Goal: Transaction & Acquisition: Obtain resource

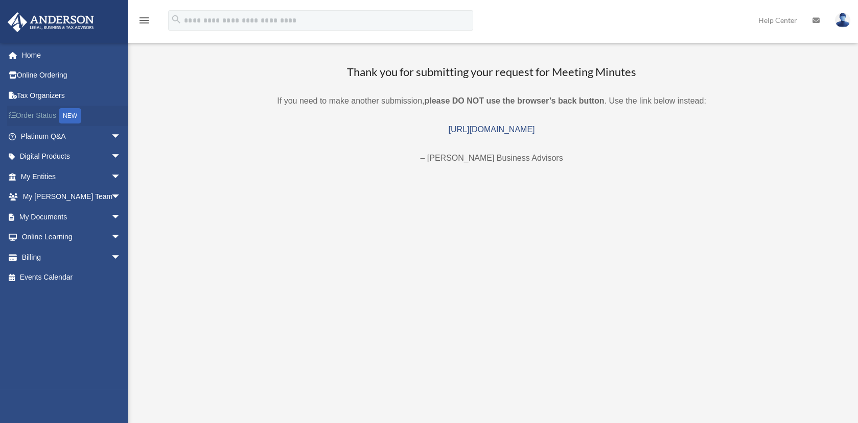
click at [55, 113] on link "Order Status NEW" at bounding box center [71, 116] width 129 height 21
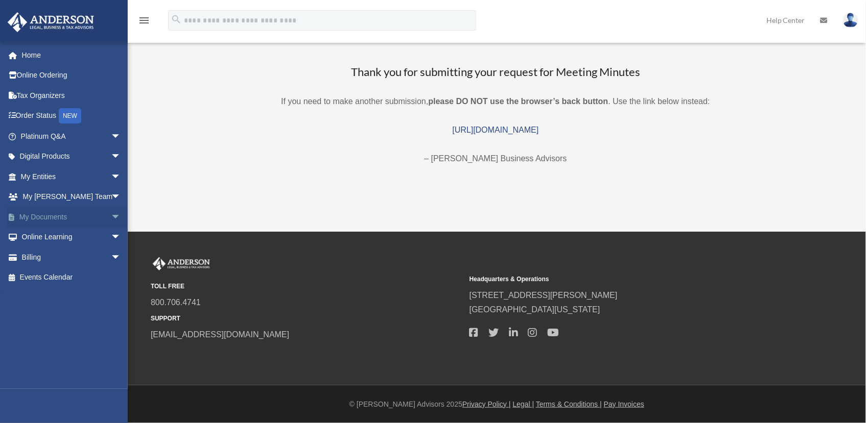
click at [65, 218] on link "My Documents arrow_drop_down" at bounding box center [71, 217] width 129 height 20
click at [111, 213] on span "arrow_drop_down" at bounding box center [121, 217] width 20 height 21
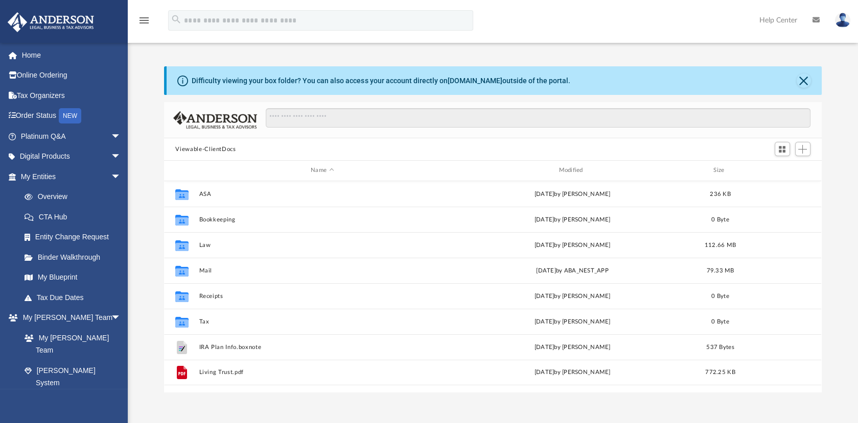
scroll to position [224, 648]
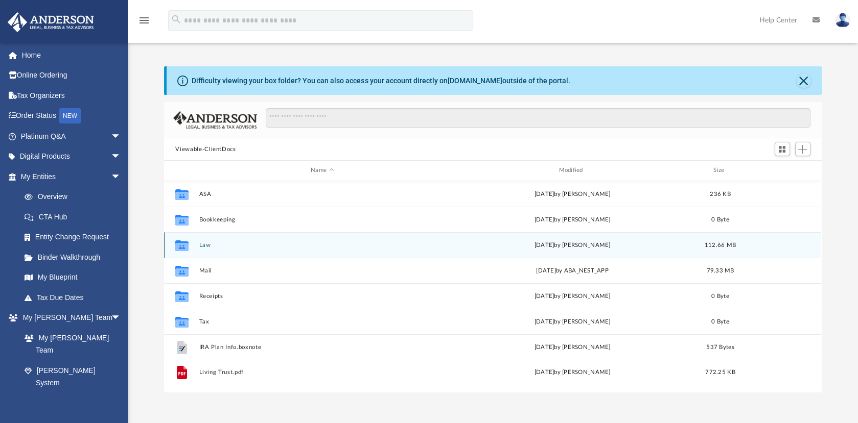
click at [342, 234] on div "Collaborated Folder Law today by Seth Blomquist 112.66 MB" at bounding box center [492, 245] width 657 height 26
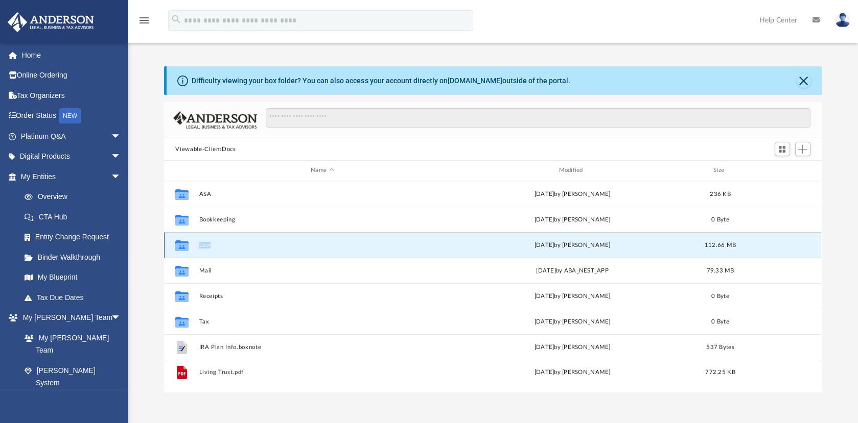
click at [342, 234] on div "Collaborated Folder Law today by Seth Blomquist 112.66 MB" at bounding box center [492, 245] width 657 height 26
click at [226, 251] on div "Collaborated Folder Law [DATE] by [PERSON_NAME] 112.66 MB" at bounding box center [492, 245] width 657 height 26
click at [227, 244] on button "Law" at bounding box center [322, 245] width 246 height 7
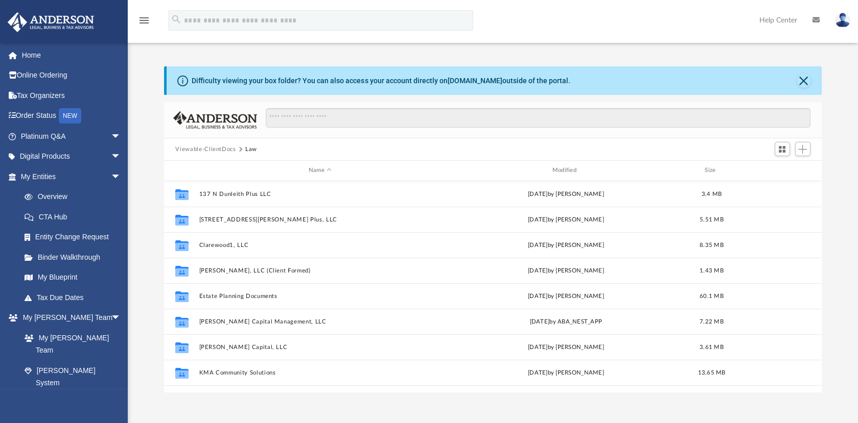
click at [396, 161] on div at bounding box center [492, 161] width 657 height 1
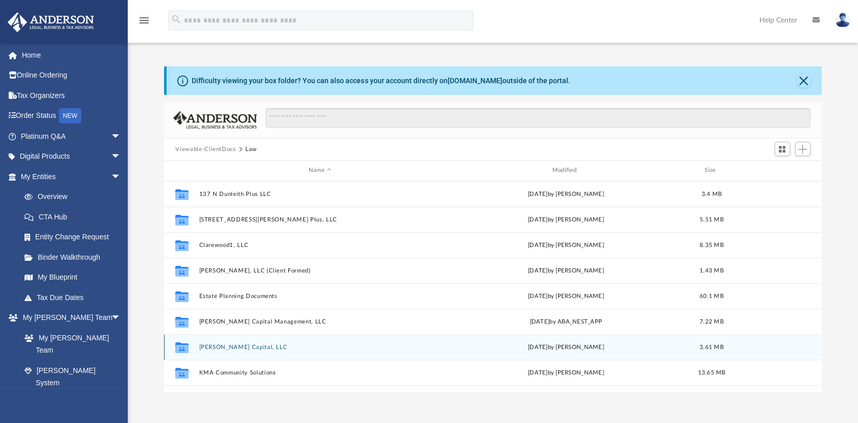
click at [373, 353] on div "Collaborated Folder Kelley Capital, LLC today by Seth Blomquist 3.61 MB" at bounding box center [492, 348] width 657 height 26
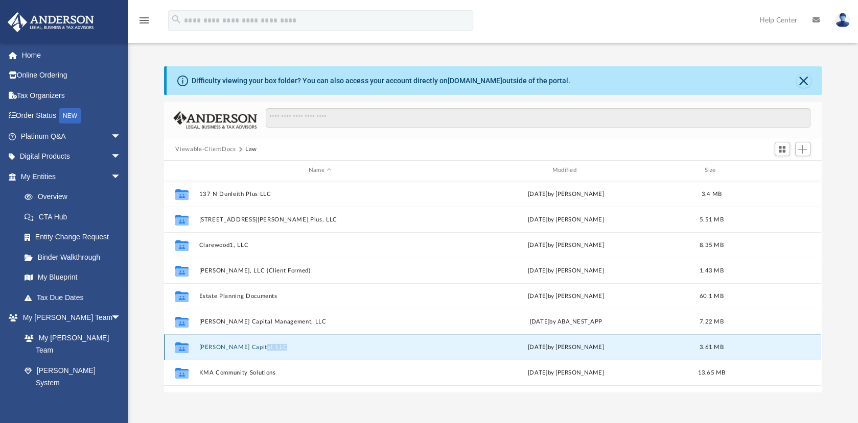
click at [373, 353] on div "Collaborated Folder Kelley Capital, LLC today by Seth Blomquist 3.61 MB" at bounding box center [492, 348] width 657 height 26
click at [351, 346] on button "[PERSON_NAME] Capital, LLC" at bounding box center [320, 347] width 242 height 7
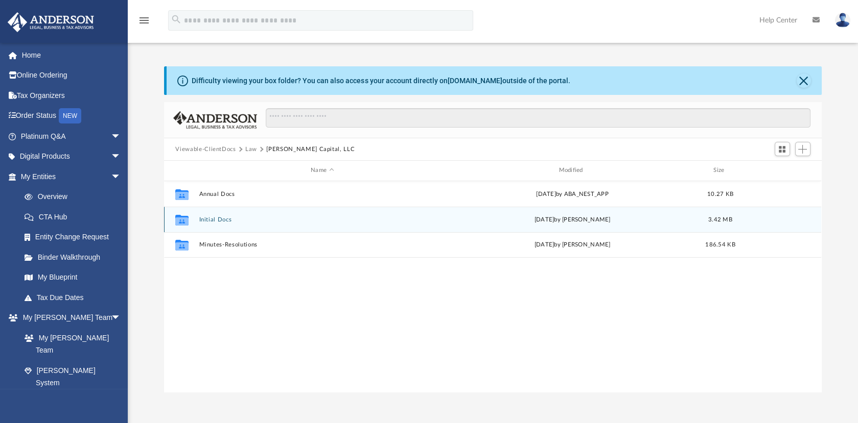
click at [355, 220] on button "Initial Docs" at bounding box center [322, 220] width 246 height 7
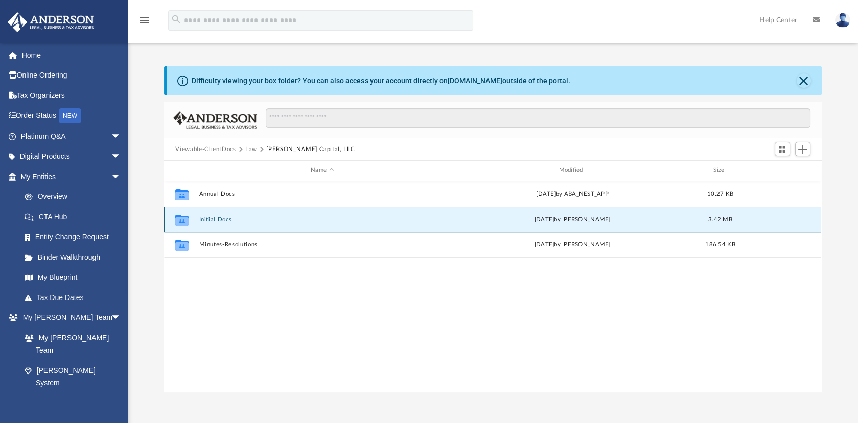
click at [355, 220] on button "Initial Docs" at bounding box center [322, 220] width 246 height 7
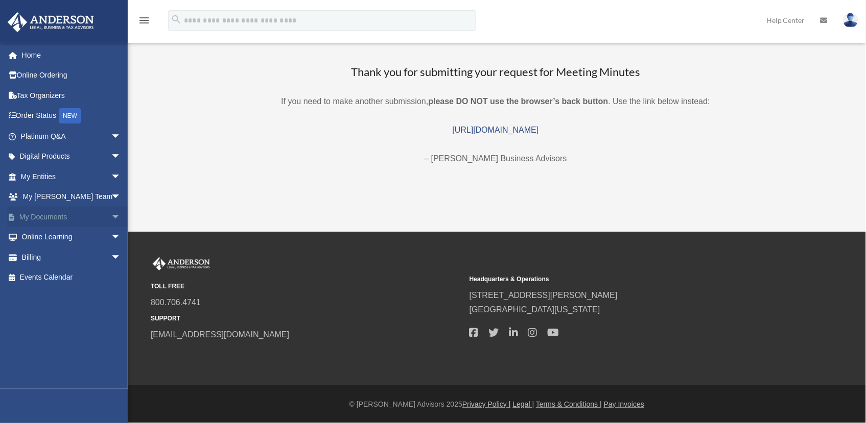
click at [111, 216] on span "arrow_drop_down" at bounding box center [121, 217] width 20 height 21
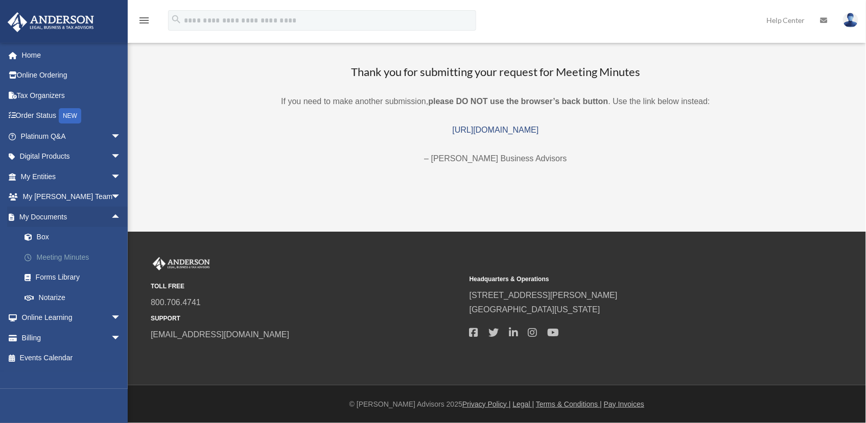
click at [78, 254] on link "Meeting Minutes" at bounding box center [75, 257] width 122 height 20
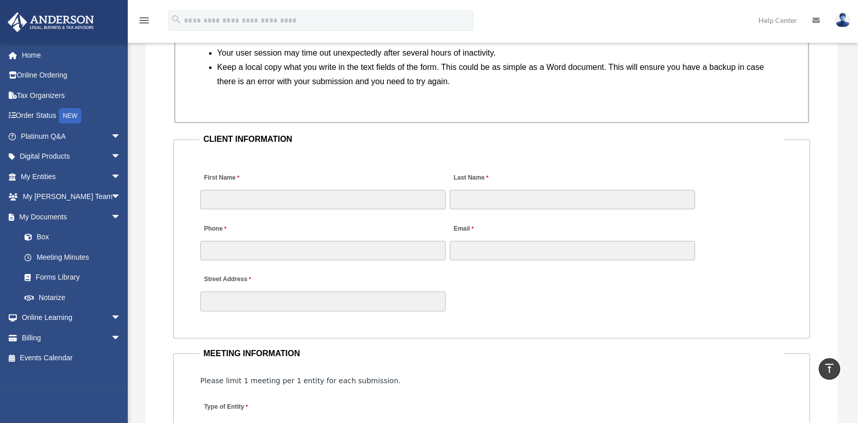
scroll to position [952, 0]
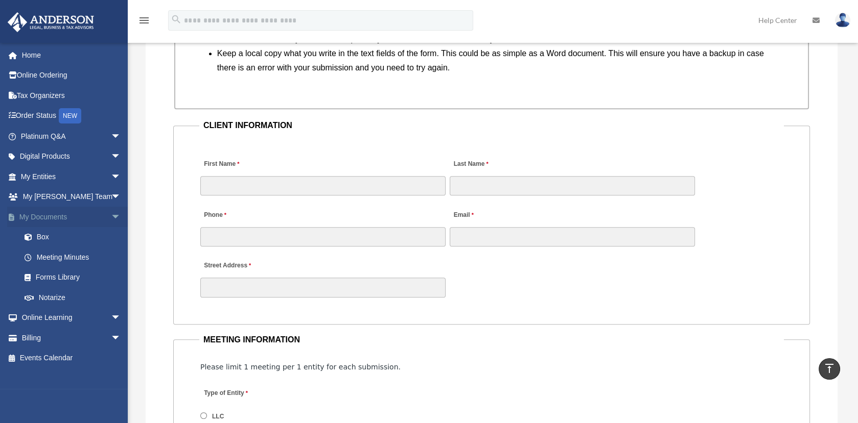
click at [75, 217] on link "My Documents arrow_drop_down" at bounding box center [71, 217] width 129 height 20
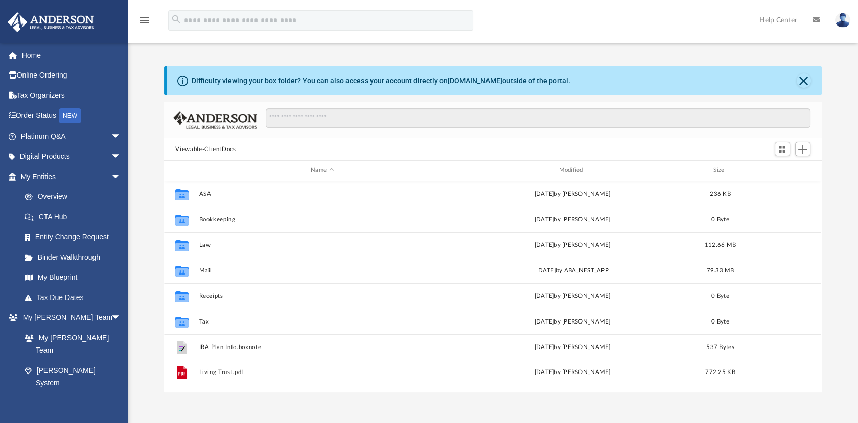
scroll to position [224, 648]
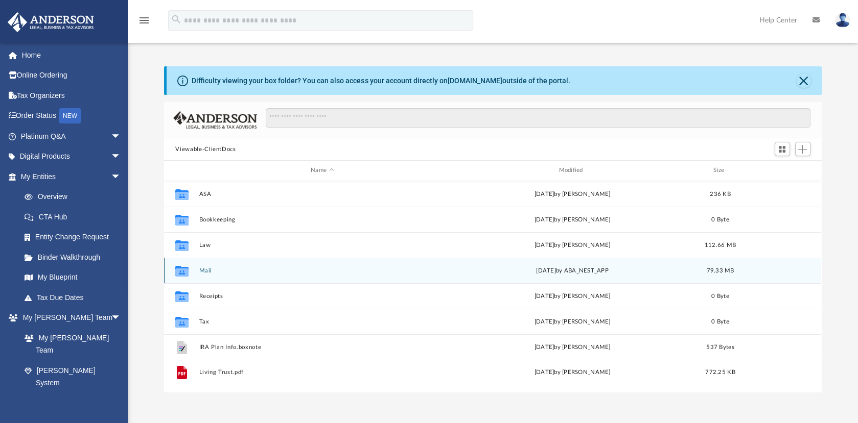
click at [367, 268] on button "Mail" at bounding box center [322, 271] width 246 height 7
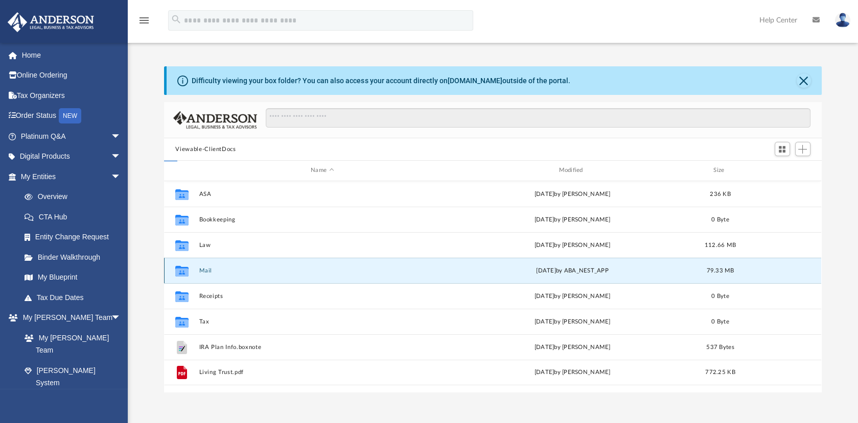
click at [367, 268] on button "Mail" at bounding box center [322, 271] width 246 height 7
click at [376, 268] on button "Mail" at bounding box center [322, 271] width 246 height 7
click at [234, 269] on button "Mail" at bounding box center [322, 271] width 246 height 7
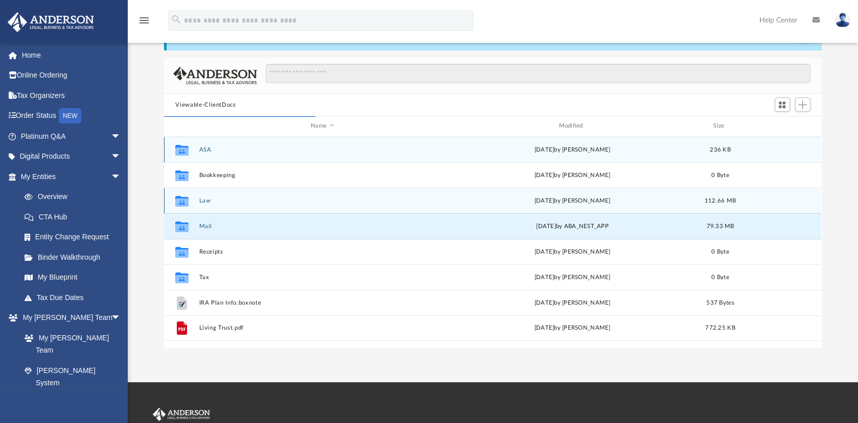
scroll to position [9, 9]
click at [247, 202] on button "Law" at bounding box center [322, 201] width 246 height 7
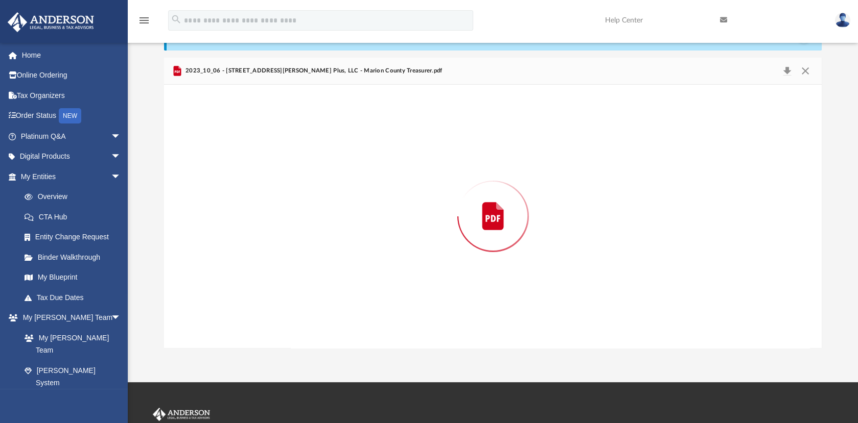
click at [247, 202] on div "Preview" at bounding box center [492, 217] width 657 height 264
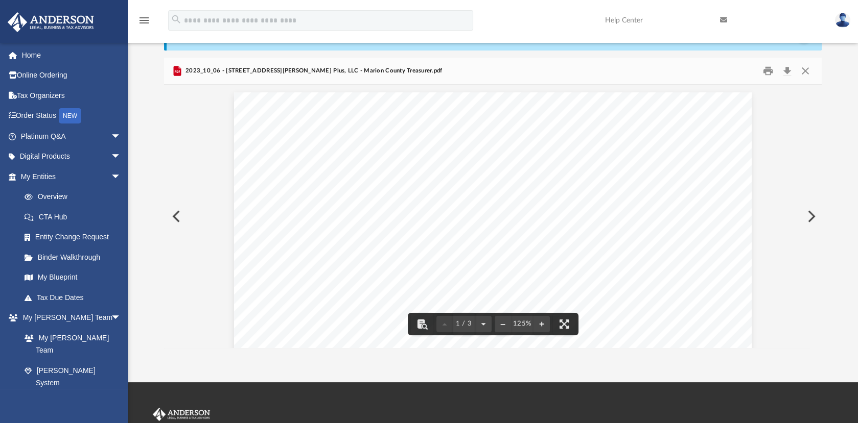
click at [173, 211] on button "Preview" at bounding box center [175, 216] width 22 height 29
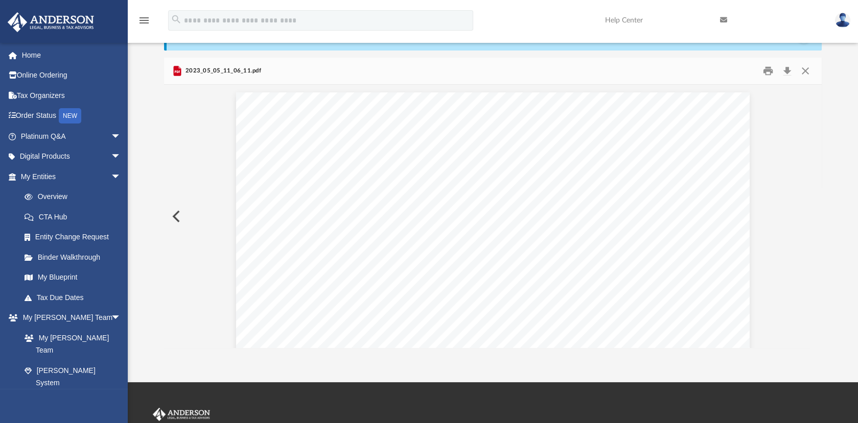
click at [173, 211] on button "Preview" at bounding box center [175, 216] width 22 height 29
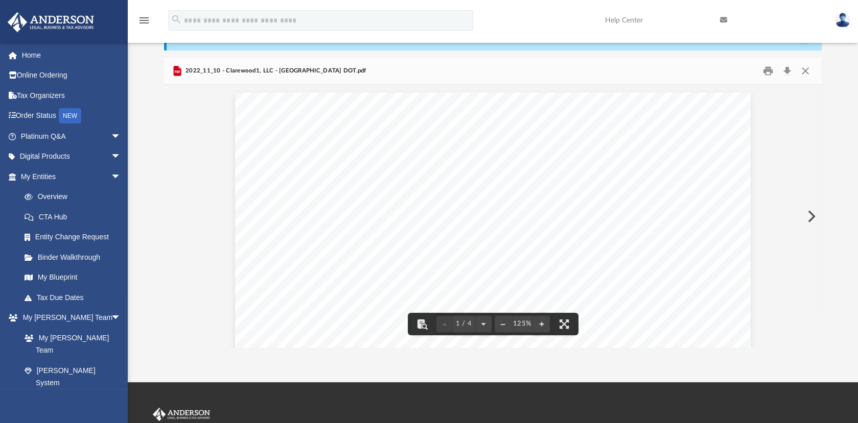
click at [810, 211] on button "Preview" at bounding box center [810, 216] width 22 height 29
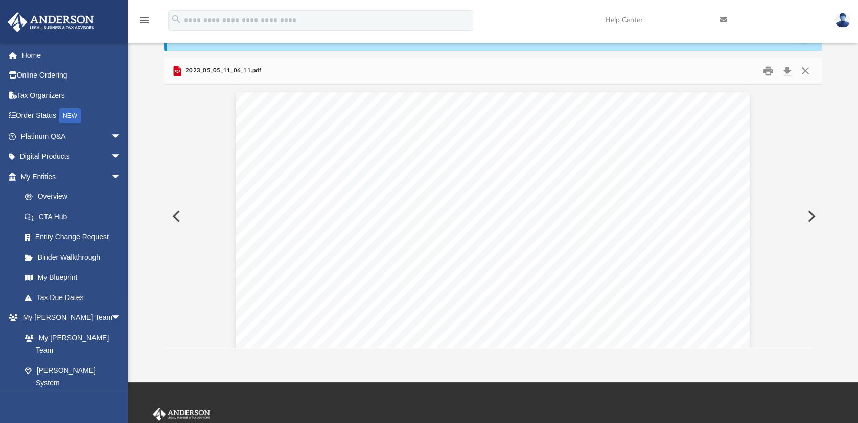
click at [810, 211] on button "Preview" at bounding box center [810, 216] width 22 height 29
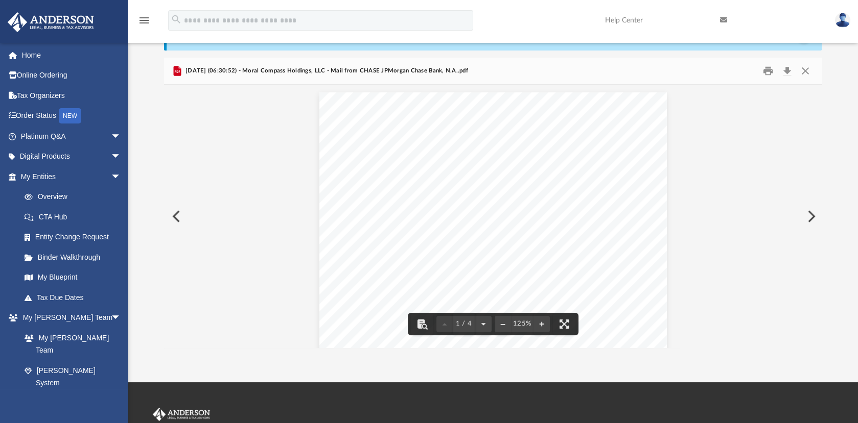
click at [810, 212] on button "Preview" at bounding box center [810, 216] width 22 height 29
click at [811, 216] on button "Preview" at bounding box center [810, 216] width 22 height 29
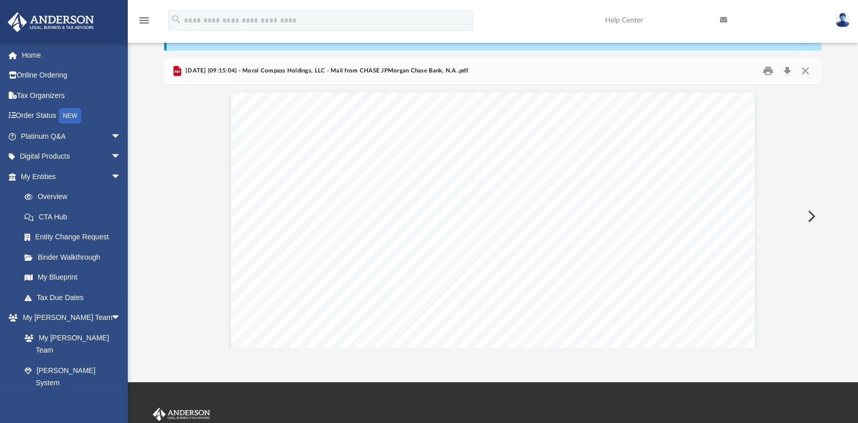
click at [811, 216] on button "Preview" at bounding box center [810, 216] width 22 height 29
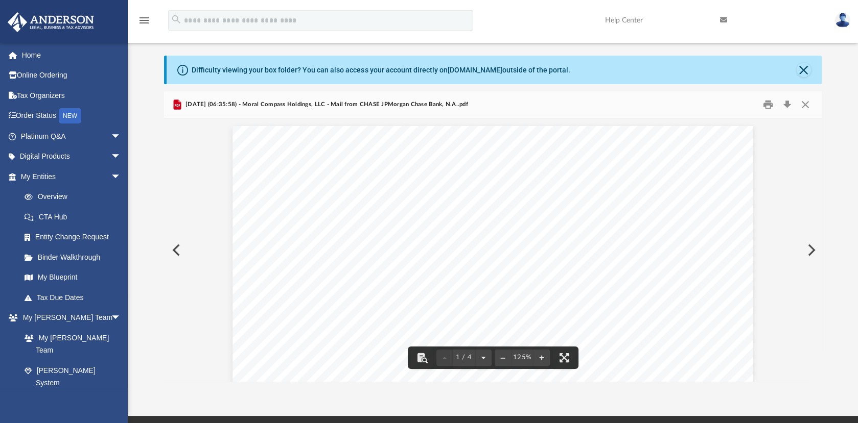
scroll to position [0, 0]
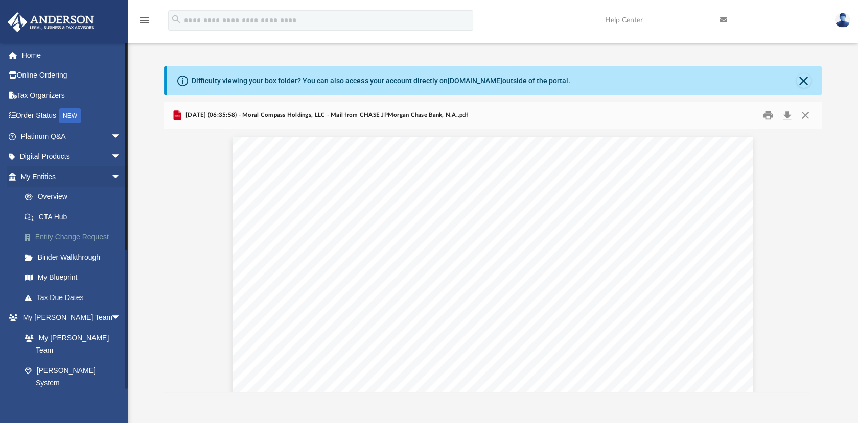
click at [81, 232] on link "Entity Change Request" at bounding box center [75, 237] width 122 height 20
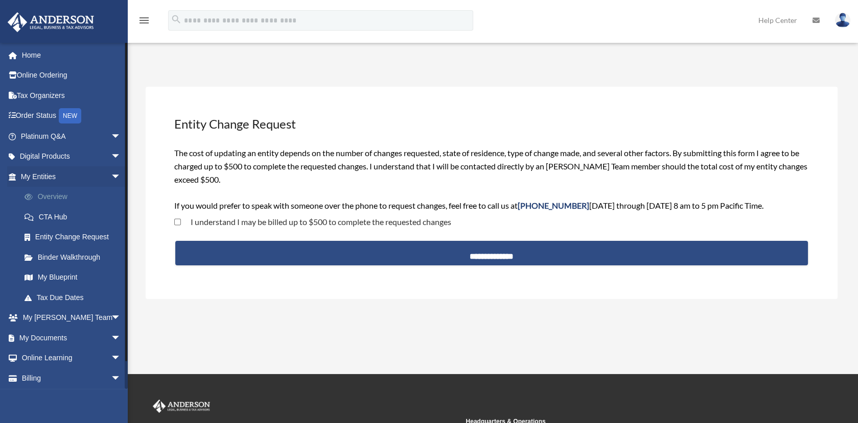
click at [53, 196] on link "Overview" at bounding box center [75, 197] width 122 height 20
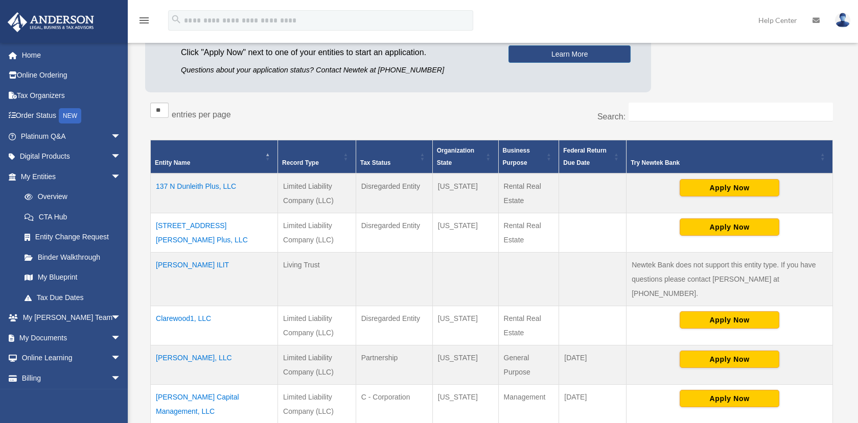
scroll to position [131, 0]
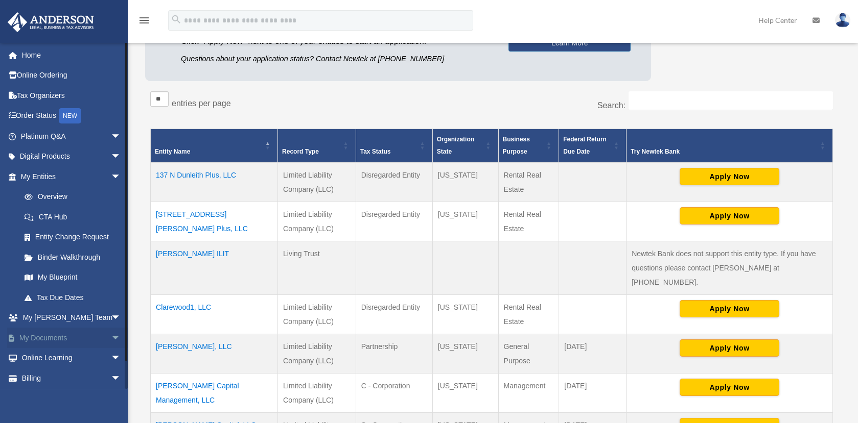
click at [98, 337] on link "My Documents arrow_drop_down" at bounding box center [71, 338] width 129 height 20
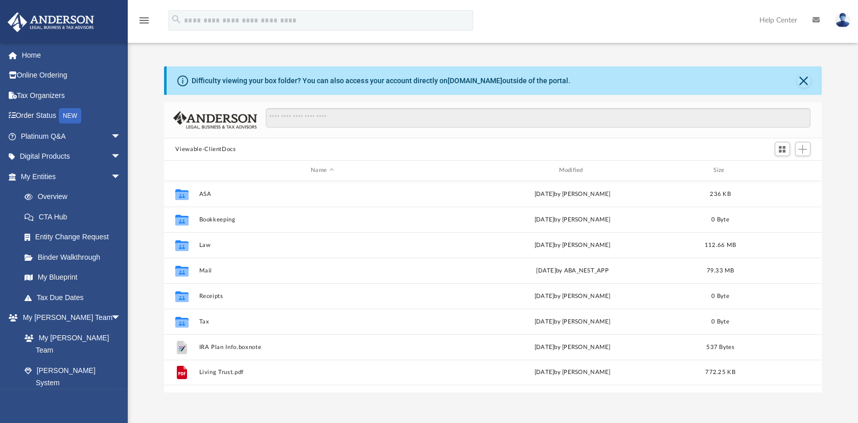
scroll to position [224, 648]
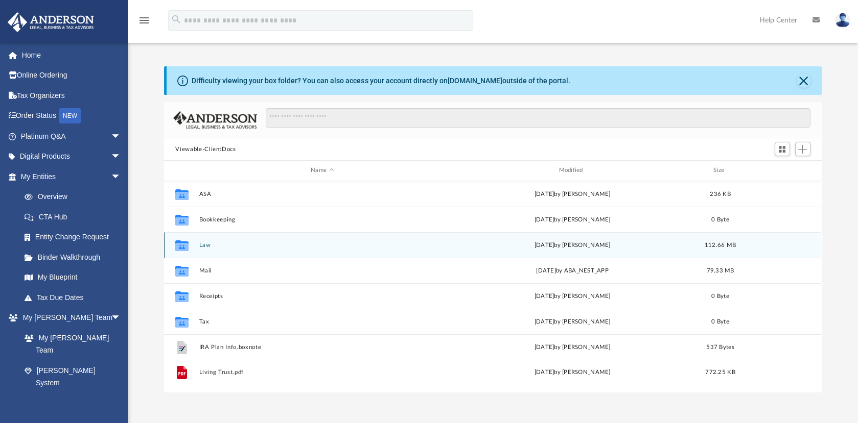
click at [312, 245] on button "Law" at bounding box center [322, 245] width 246 height 7
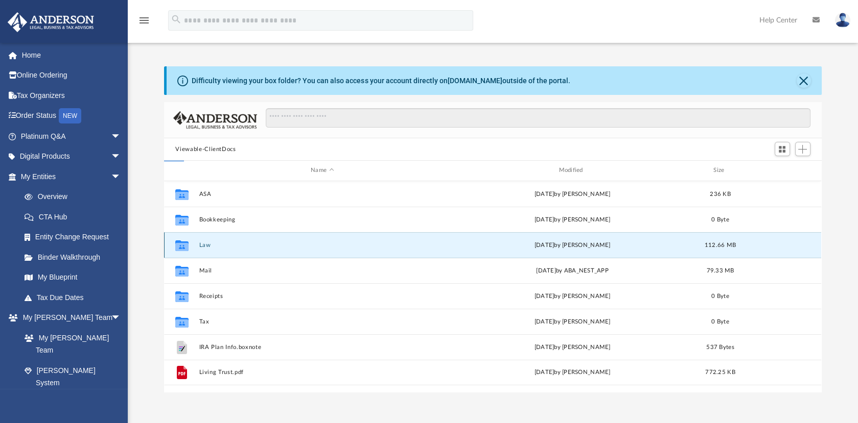
click at [312, 245] on button "Law" at bounding box center [322, 245] width 246 height 7
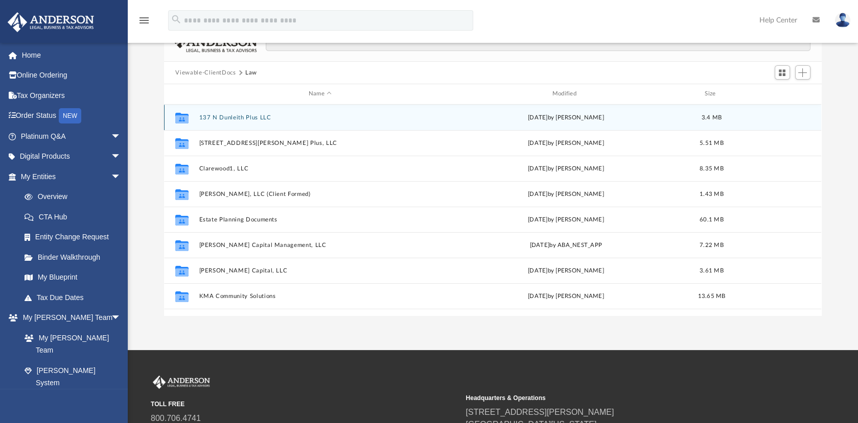
scroll to position [74, 0]
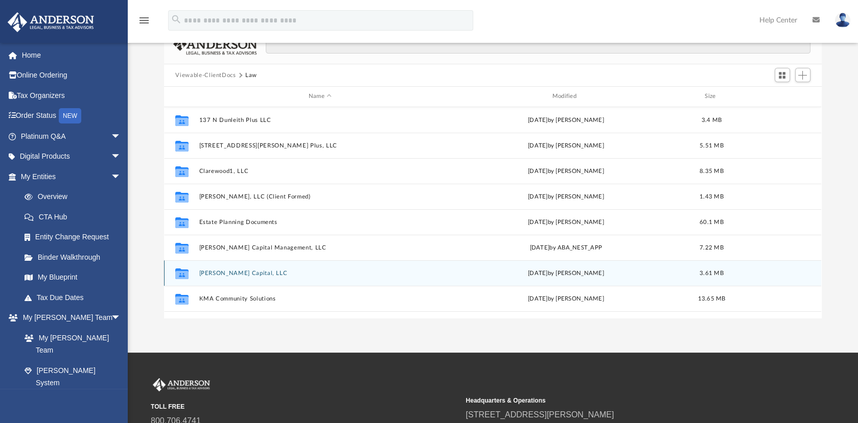
click at [348, 267] on div "Collaborated Folder [PERSON_NAME] Capital, LLC [DATE] by [PERSON_NAME] 3.61 MB" at bounding box center [492, 274] width 657 height 26
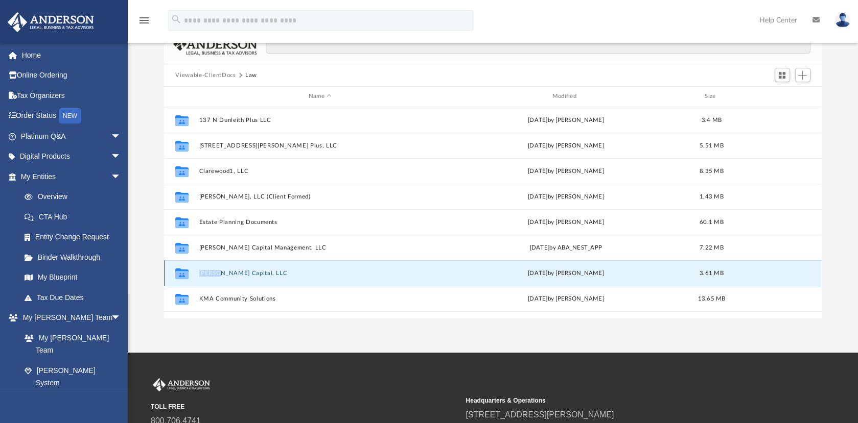
click at [348, 267] on div "Collaborated Folder [PERSON_NAME] Capital, LLC [DATE] by [PERSON_NAME] 3.61 MB" at bounding box center [492, 274] width 657 height 26
click at [291, 270] on button "[PERSON_NAME] Capital, LLC" at bounding box center [320, 273] width 242 height 7
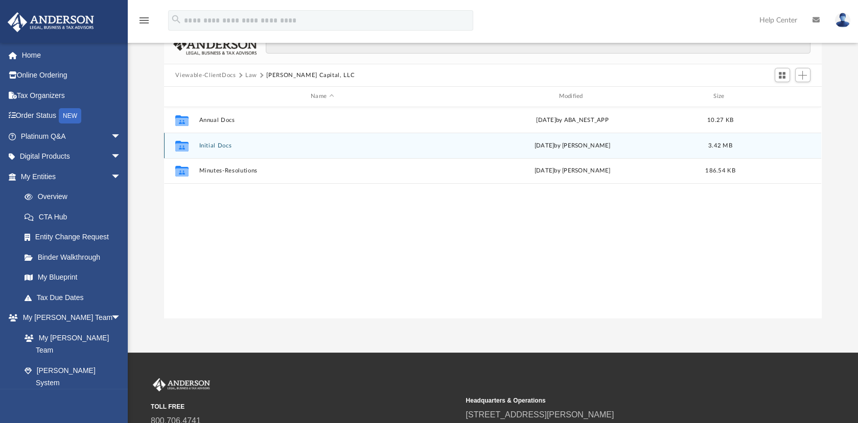
click at [302, 148] on button "Initial Docs" at bounding box center [322, 146] width 246 height 7
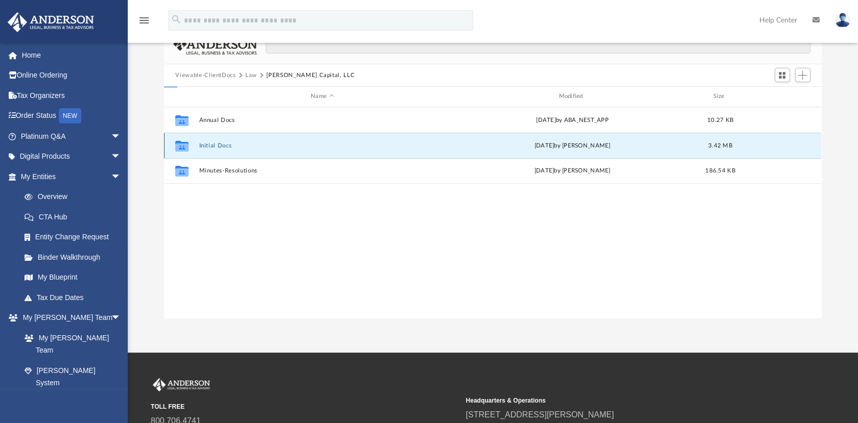
click at [302, 148] on button "Initial Docs" at bounding box center [322, 146] width 246 height 7
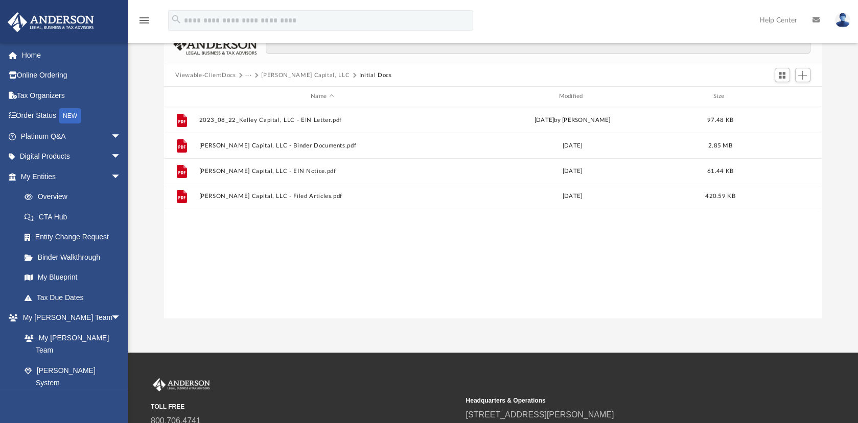
click at [288, 73] on button "[PERSON_NAME] Capital, LLC" at bounding box center [305, 75] width 88 height 9
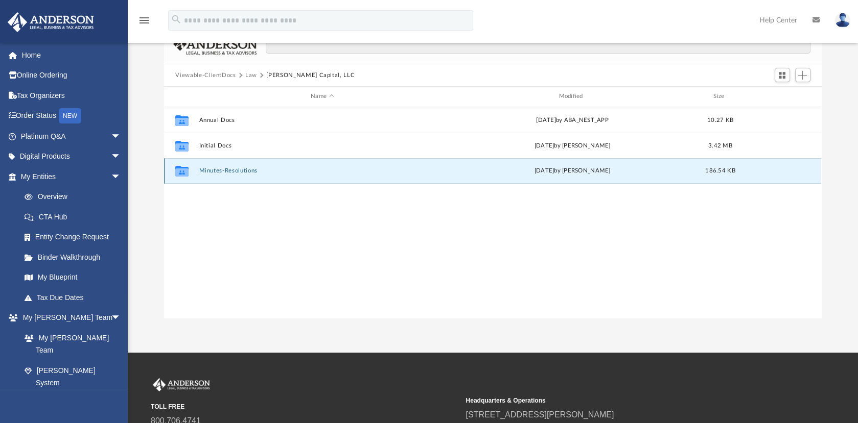
click at [290, 169] on button "Minutes-Resolutions" at bounding box center [322, 171] width 246 height 7
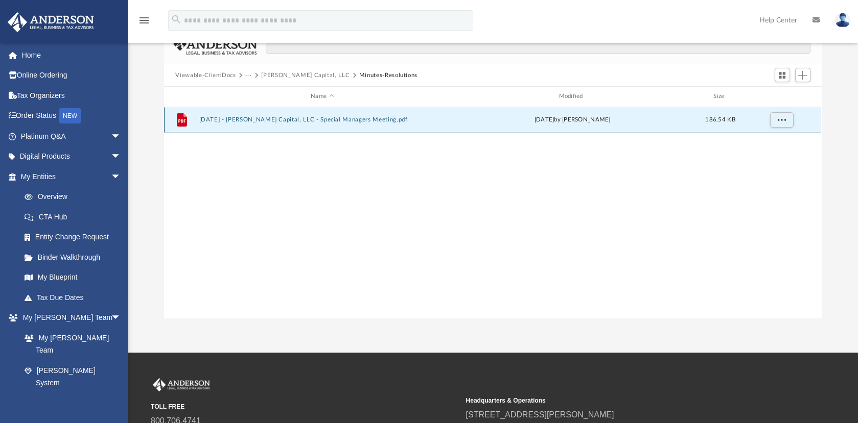
click at [292, 120] on button "[DATE] - [PERSON_NAME] Capital, LLC - Special Managers Meeting.pdf" at bounding box center [322, 119] width 246 height 7
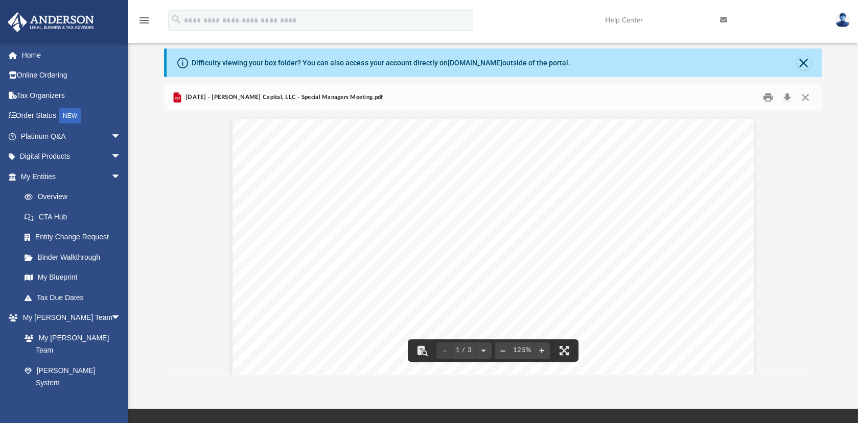
scroll to position [14, 0]
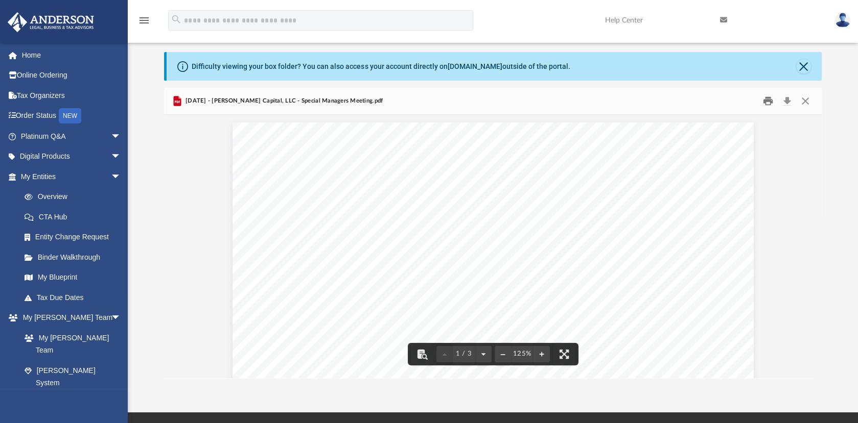
click at [764, 103] on button "Print" at bounding box center [768, 101] width 20 height 16
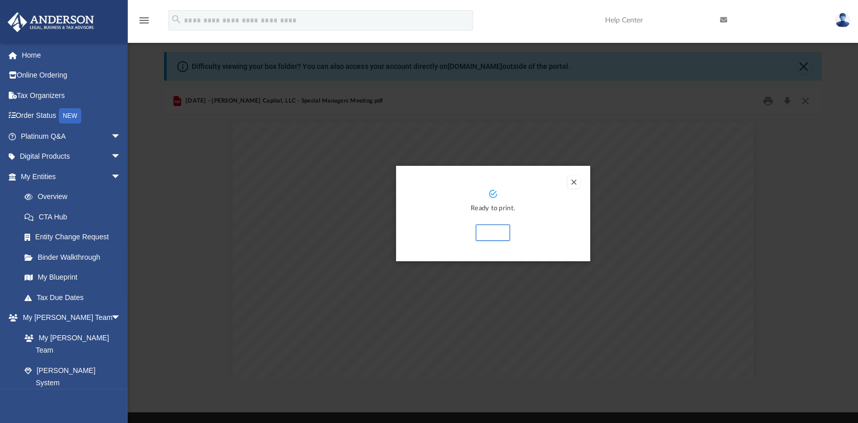
click at [575, 181] on button "Preview" at bounding box center [574, 182] width 12 height 12
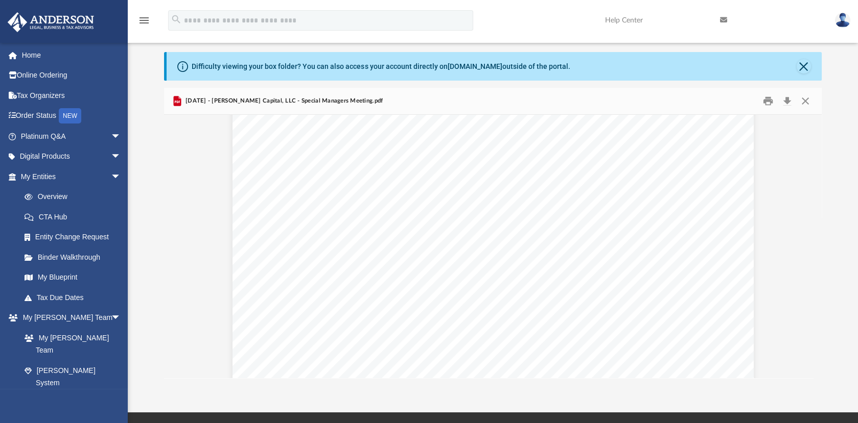
scroll to position [164, 0]
click at [790, 99] on button "Download" at bounding box center [787, 101] width 18 height 16
